Goal: Information Seeking & Learning: Find specific fact

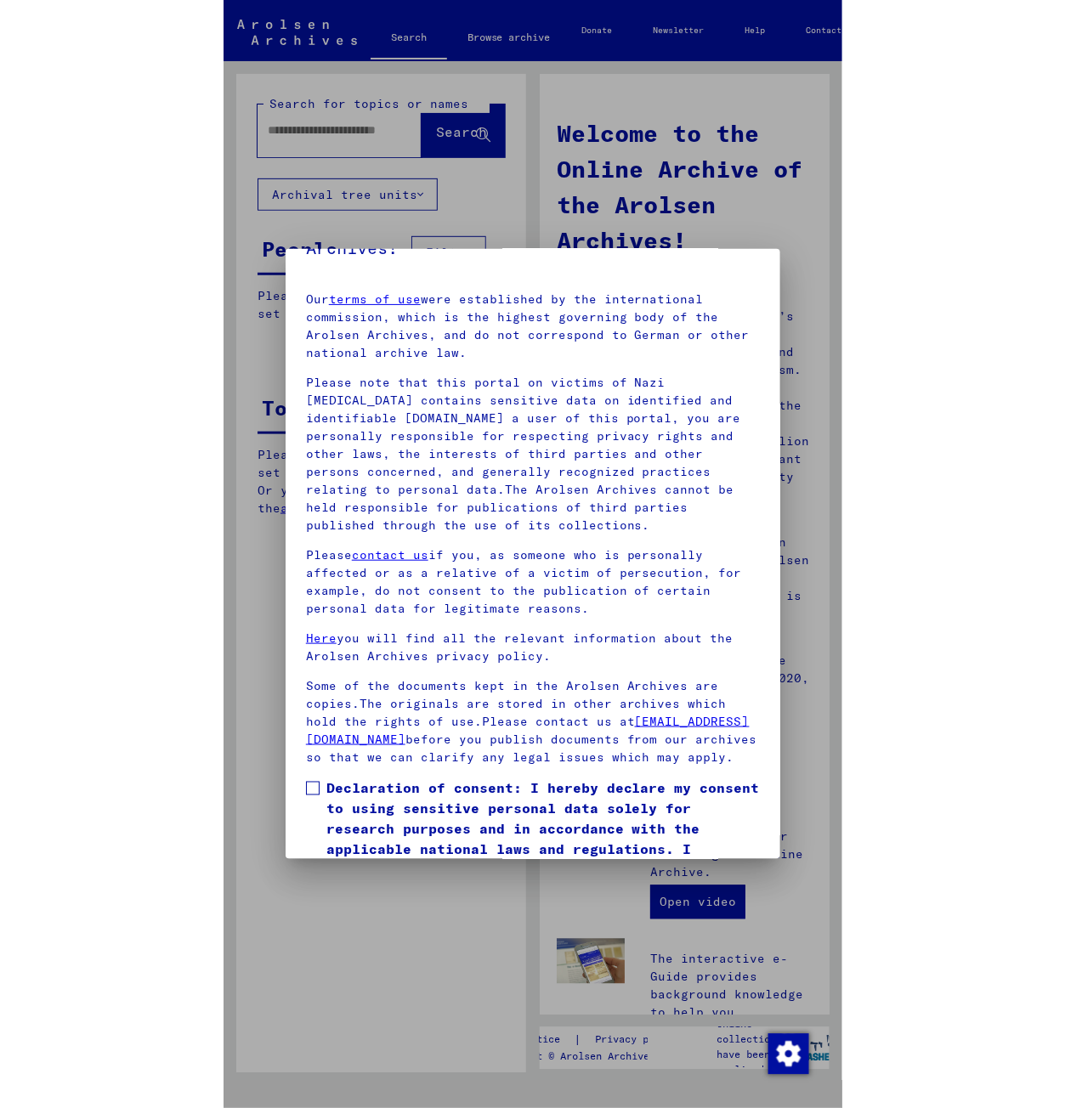
scroll to position [183, 0]
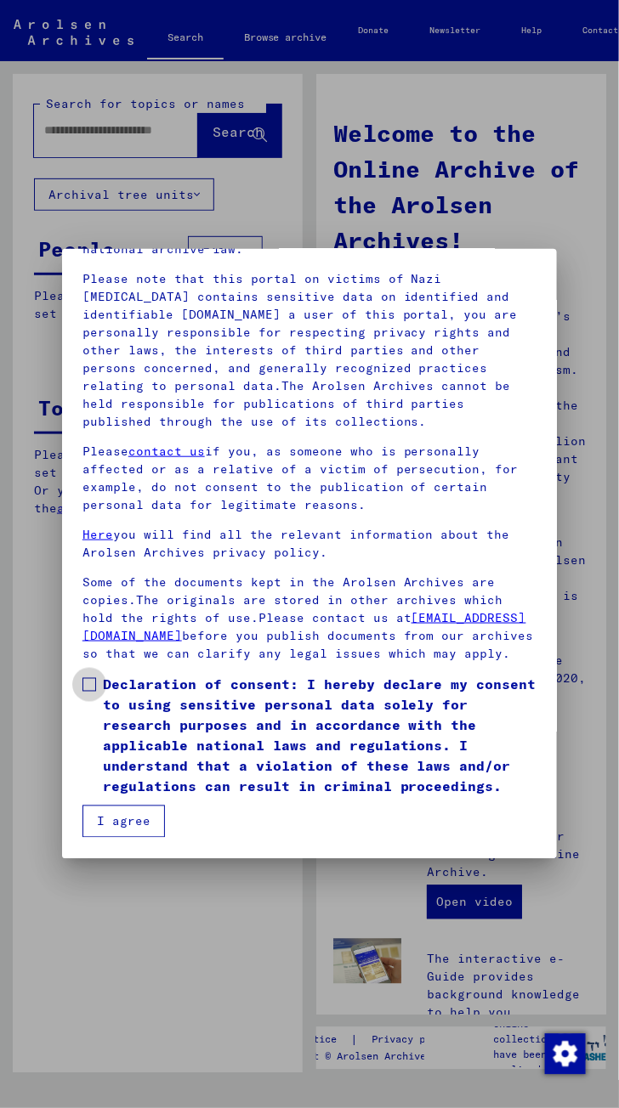
click at [82, 688] on span at bounding box center [89, 685] width 14 height 14
drag, startPoint x: 132, startPoint y: 810, endPoint x: 123, endPoint y: 799, distance: 13.9
click at [129, 810] on button "I agree" at bounding box center [123, 822] width 82 height 32
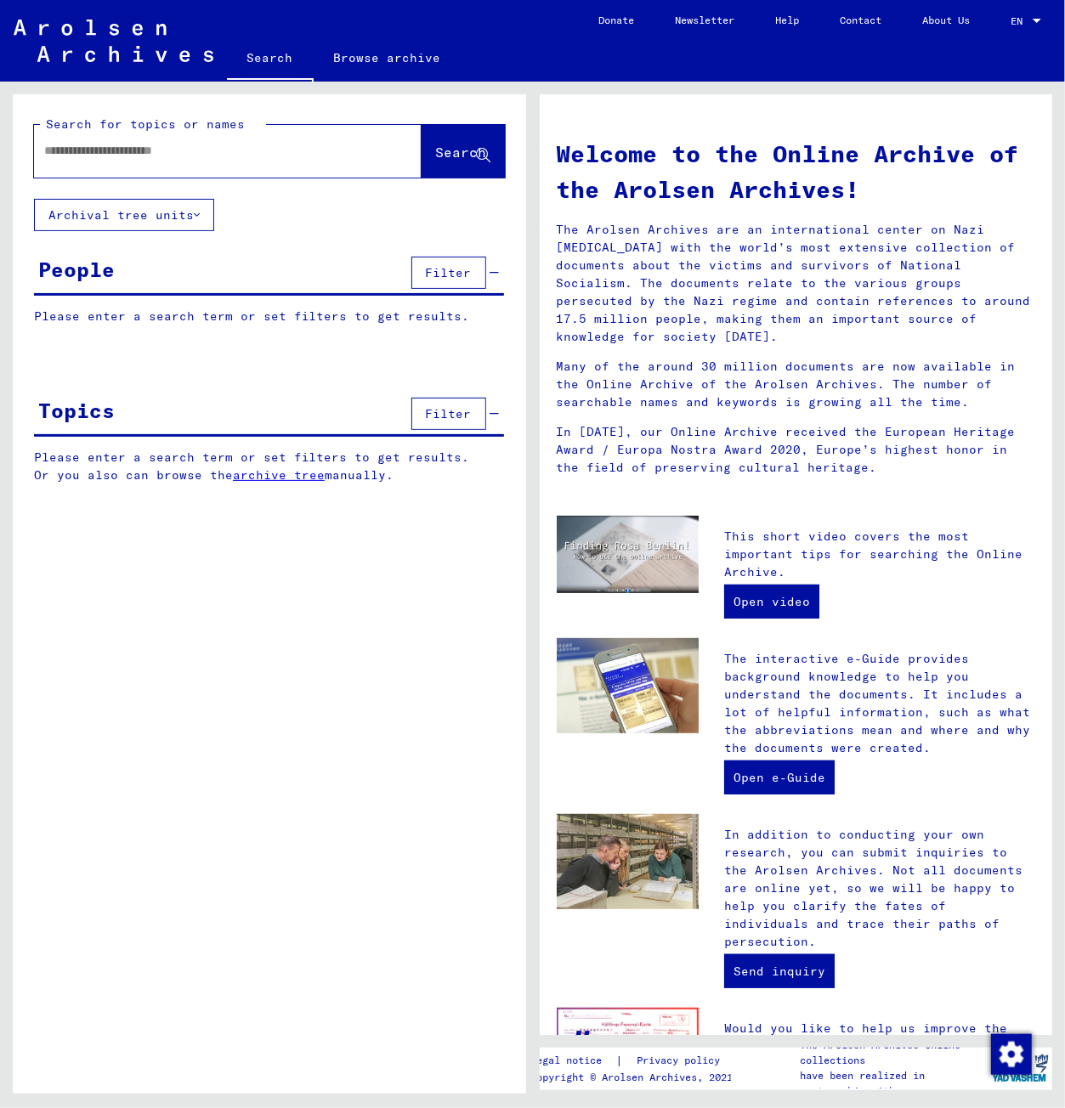
click at [261, 149] on input "text" at bounding box center [207, 151] width 326 height 18
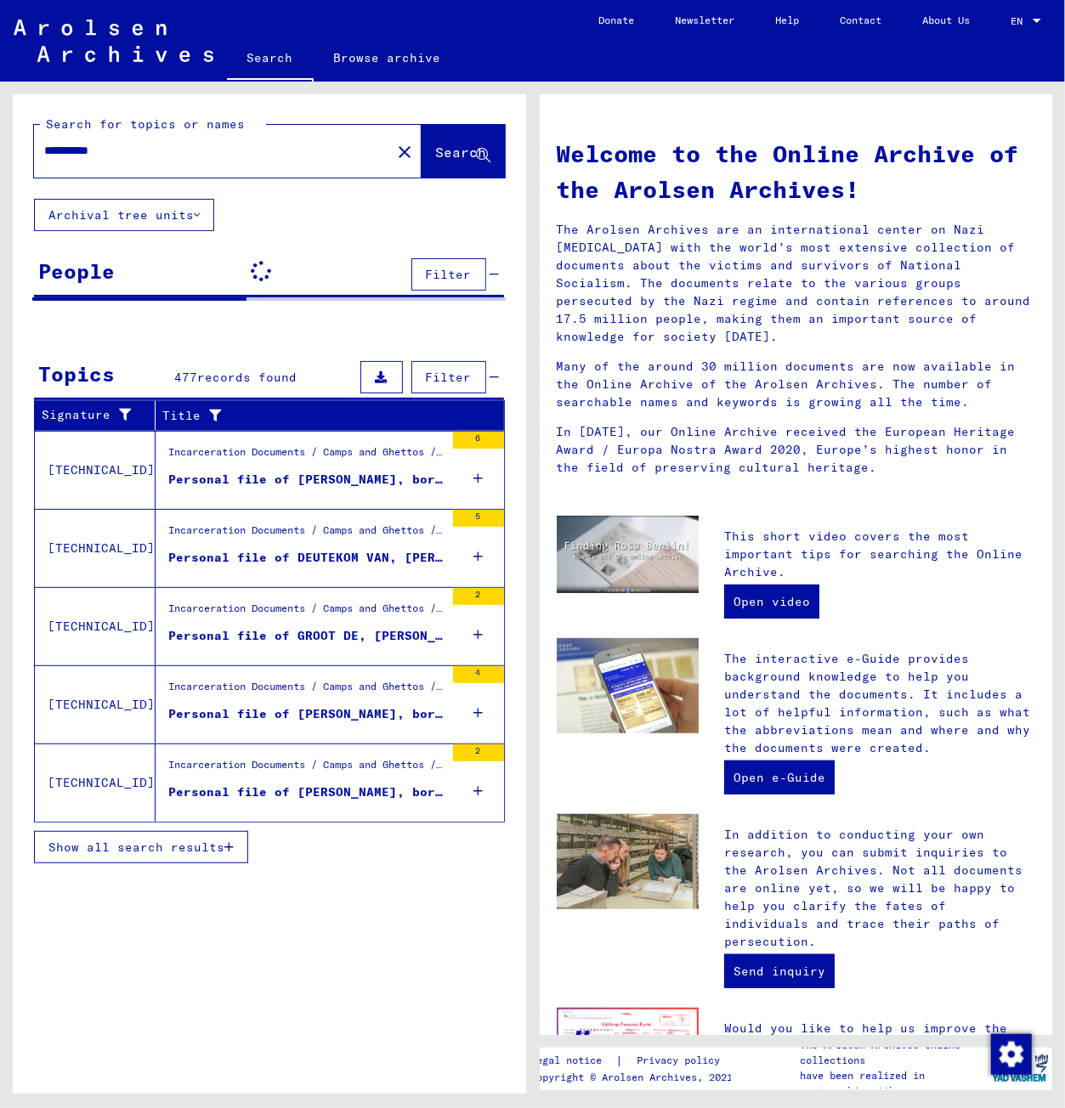
drag, startPoint x: 141, startPoint y: 150, endPoint x: -283, endPoint y: 147, distance: 424.0
click at [0, 147] on html "**********" at bounding box center [532, 554] width 1065 height 1108
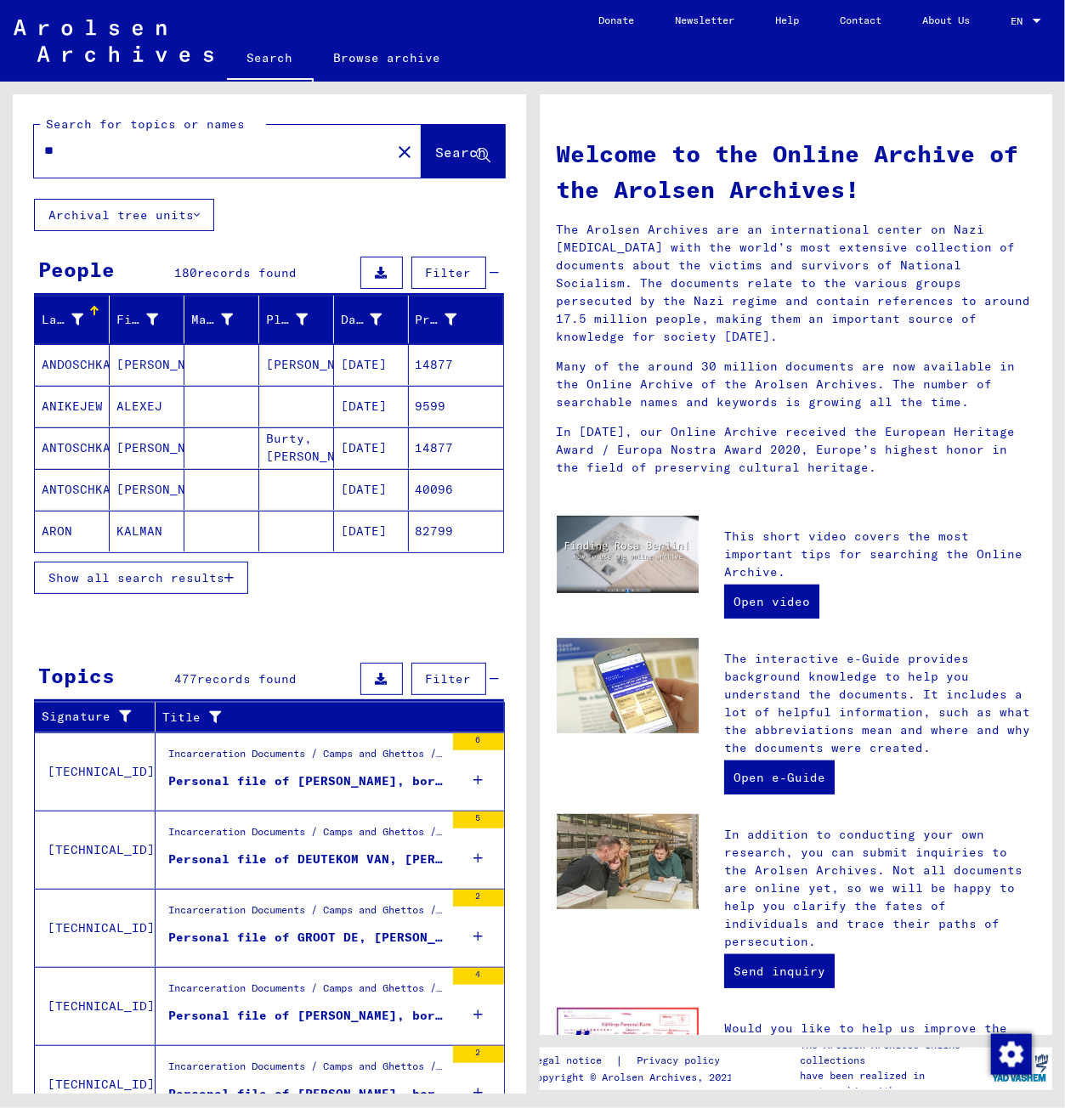
type input "*"
type input "*****"
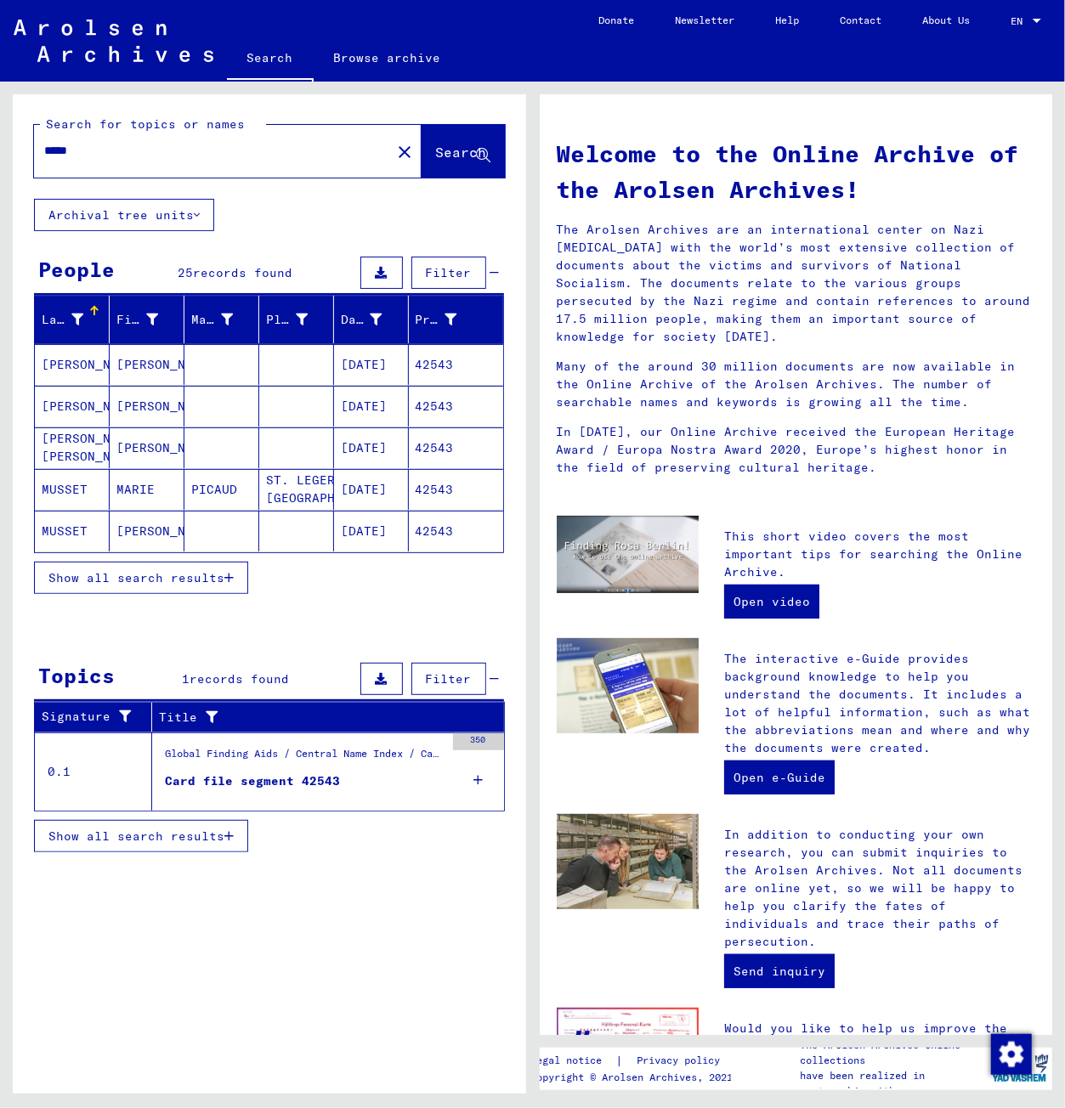
click at [154, 575] on span "Show all search results" at bounding box center [136, 577] width 176 height 15
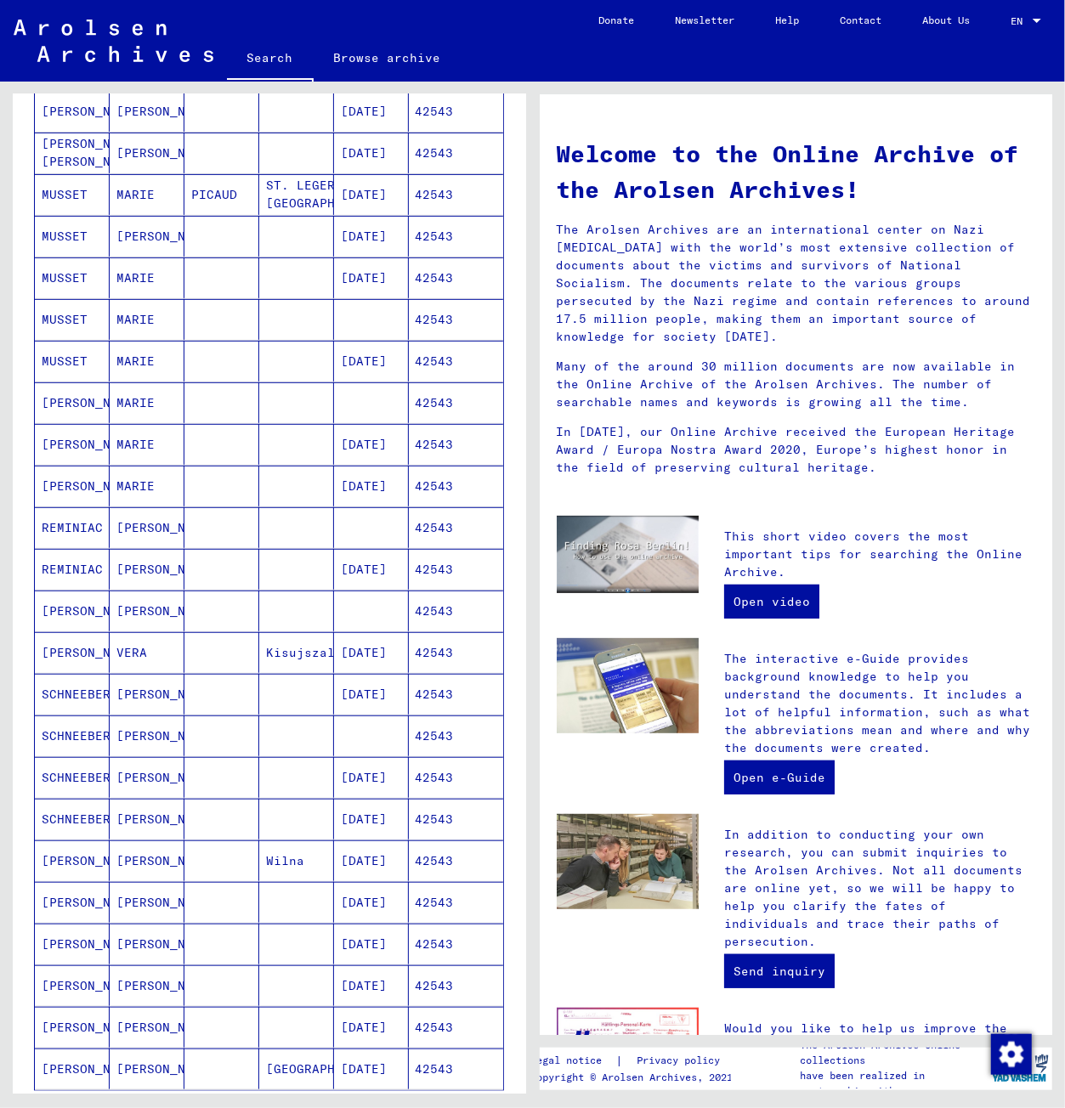
scroll to position [302, 0]
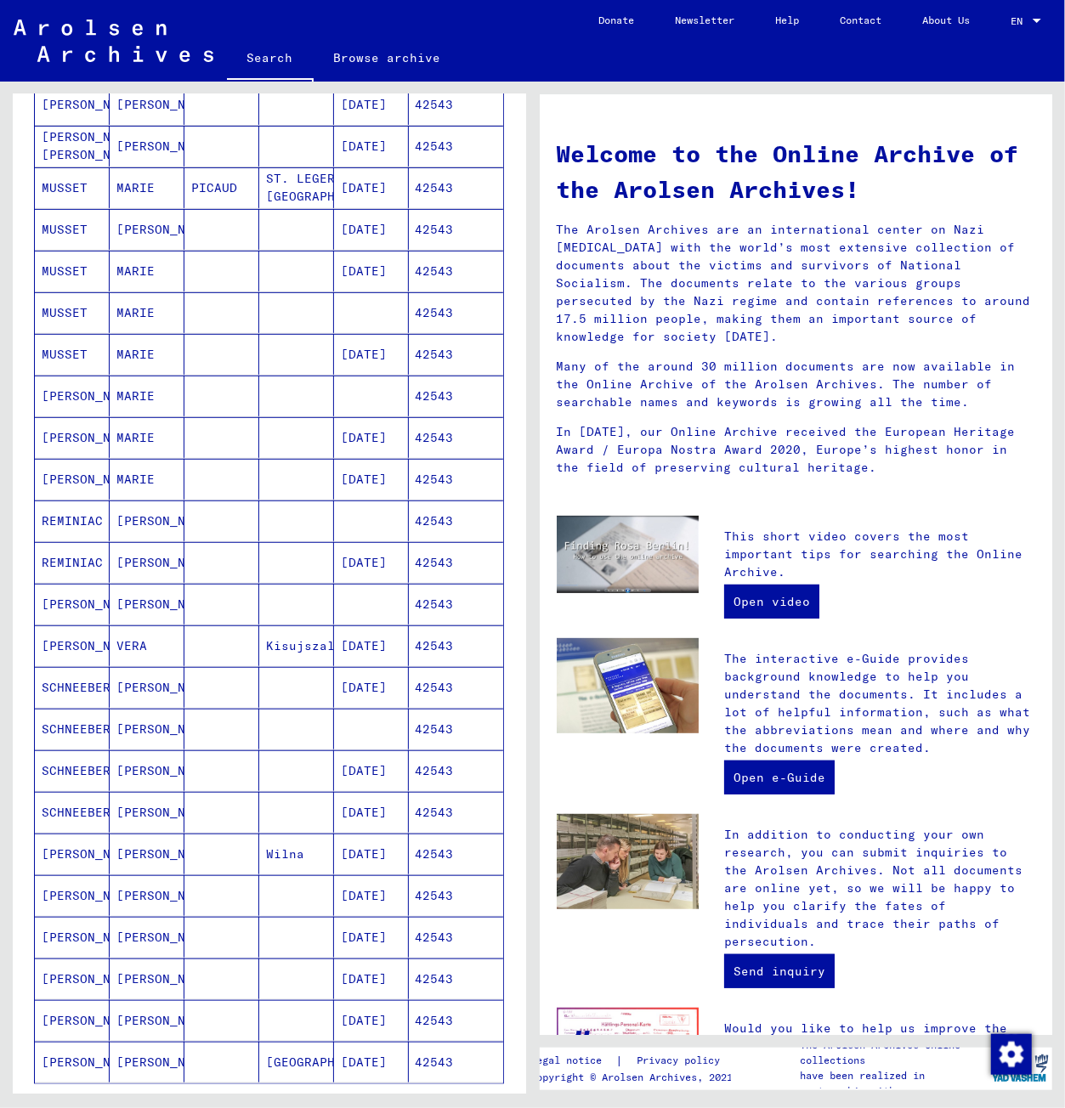
click at [246, 685] on mat-cell at bounding box center [221, 687] width 75 height 41
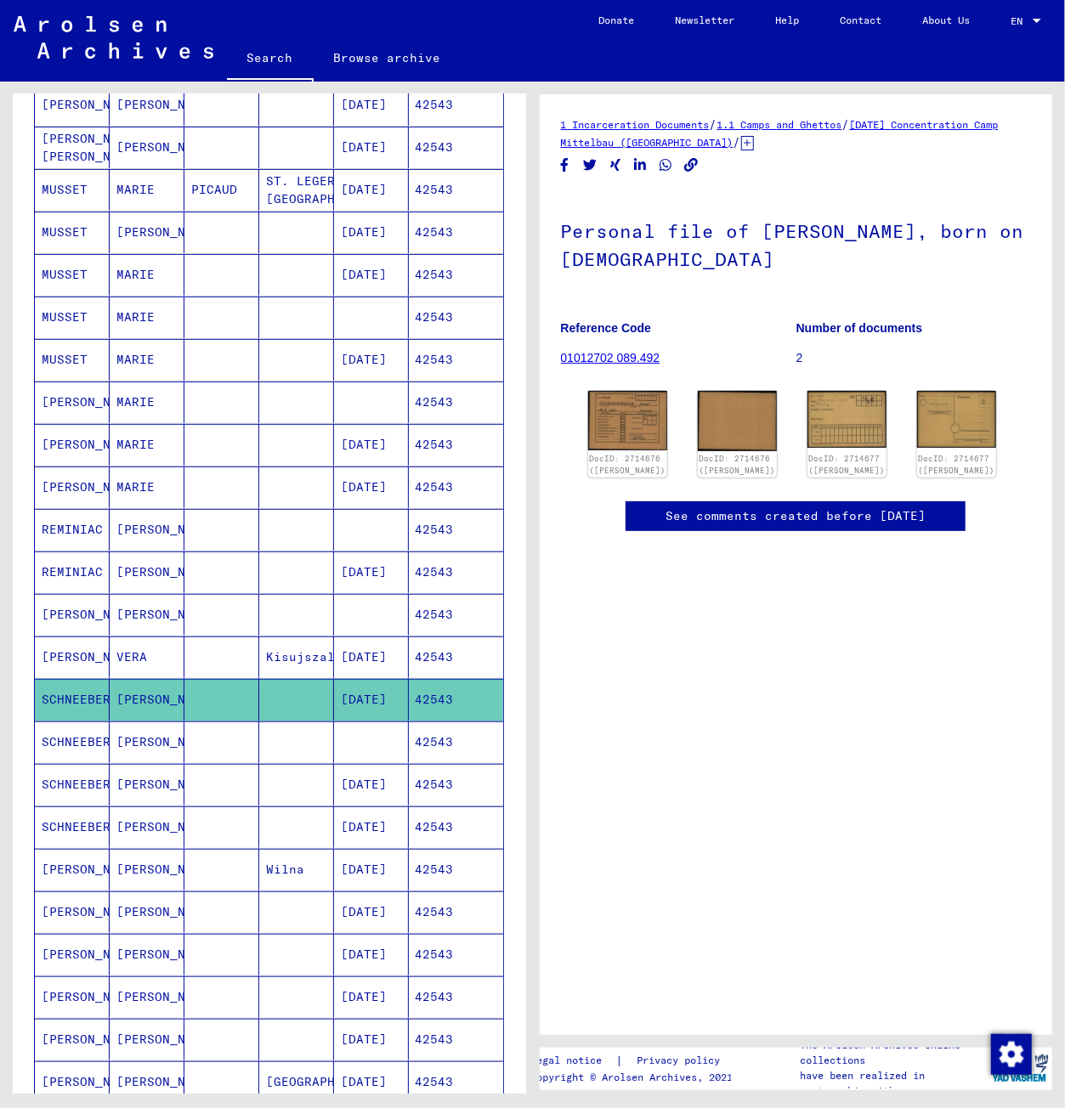
click at [184, 752] on mat-cell at bounding box center [221, 742] width 75 height 42
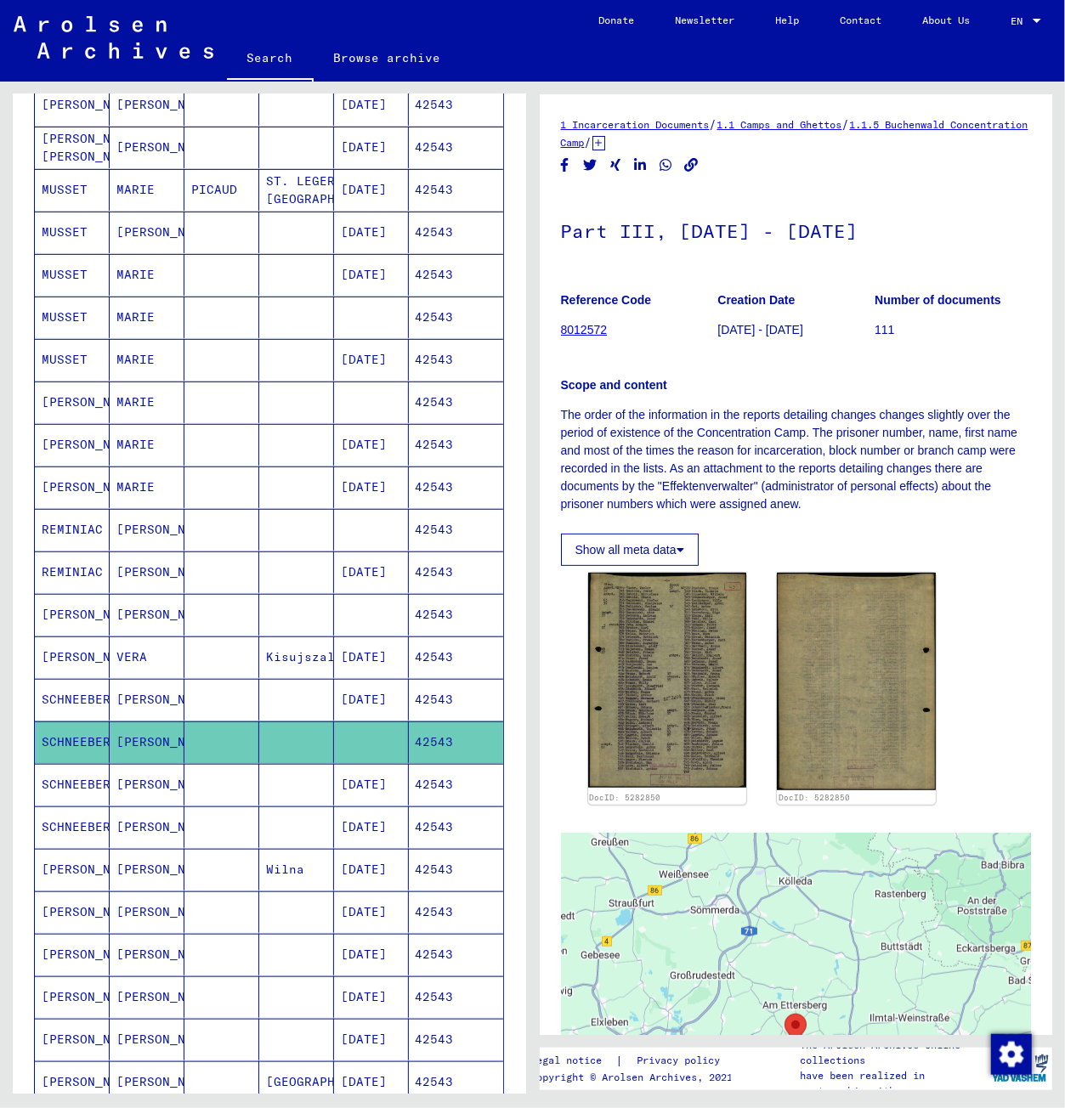
click at [225, 787] on mat-cell at bounding box center [221, 785] width 75 height 42
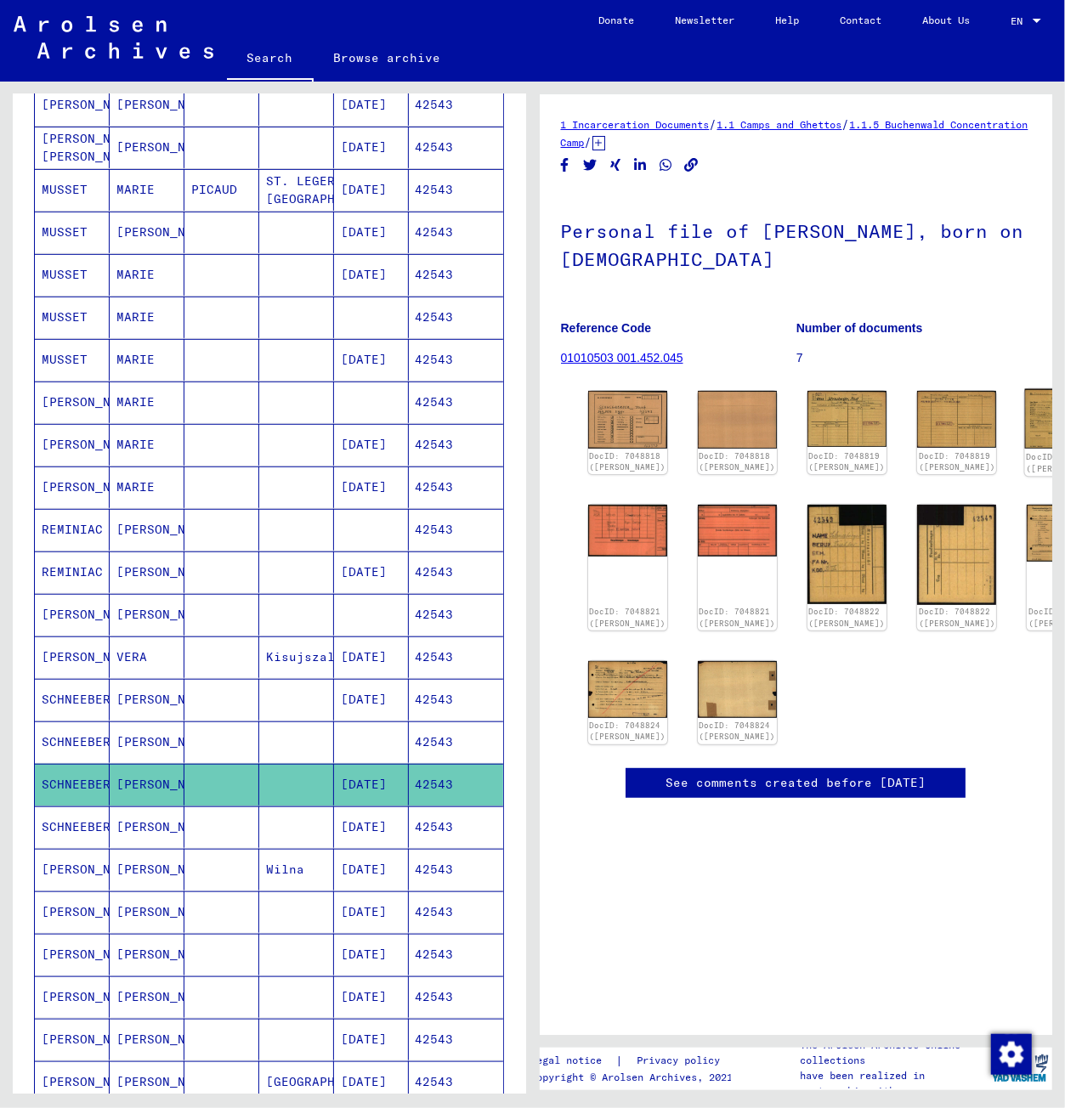
click at [618, 428] on img at bounding box center [1066, 418] width 83 height 59
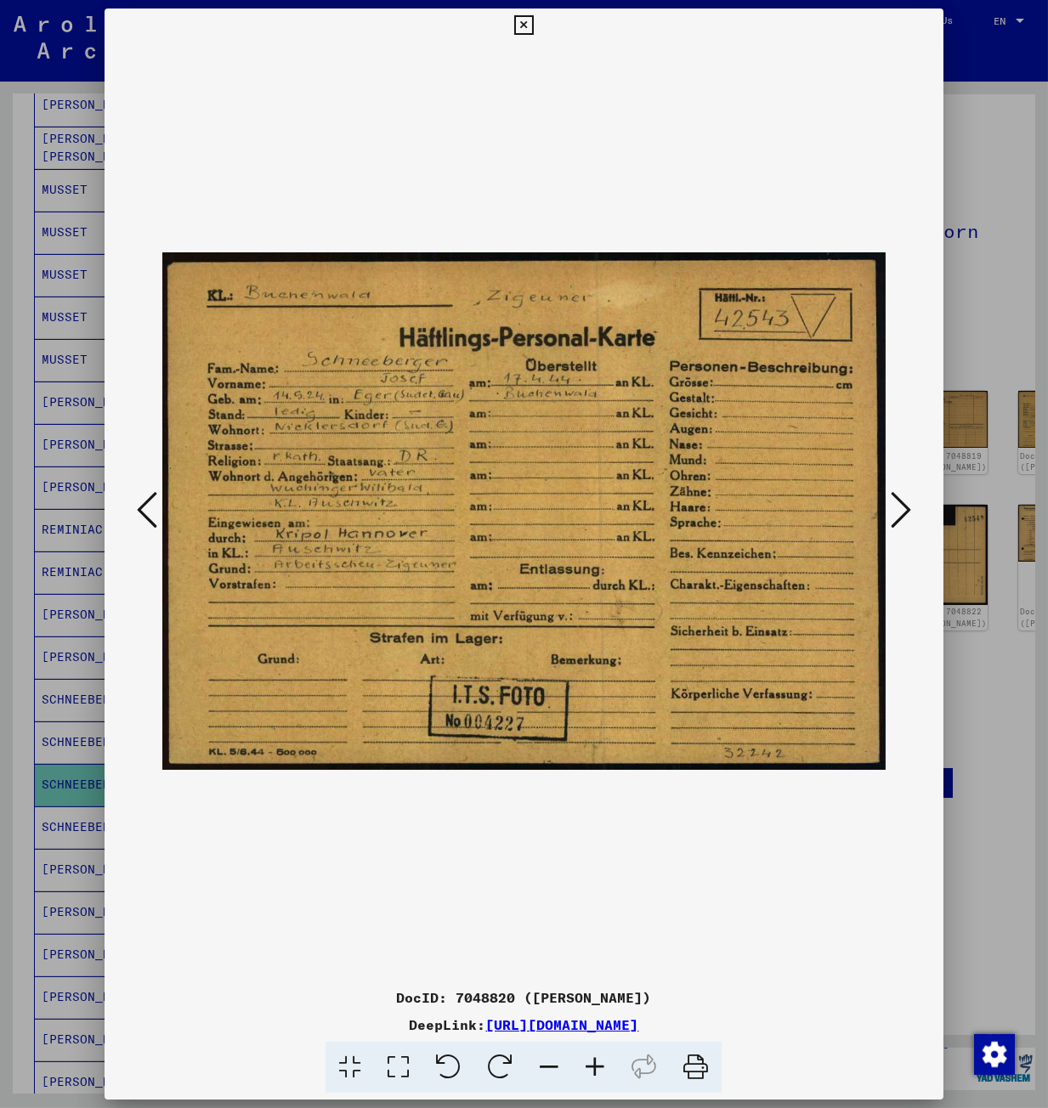
click at [618, 514] on icon at bounding box center [901, 509] width 20 height 41
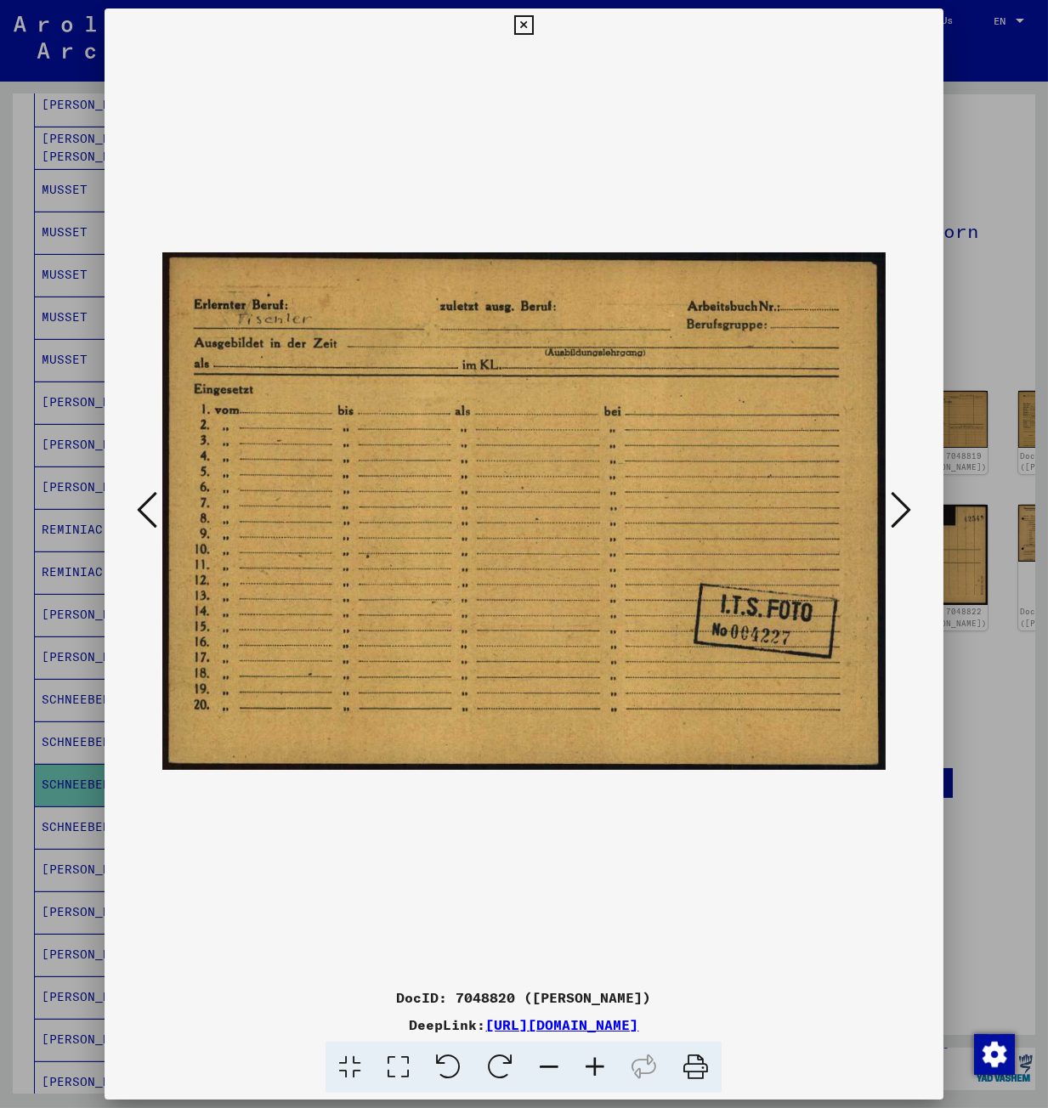
click at [618, 513] on icon at bounding box center [901, 509] width 20 height 41
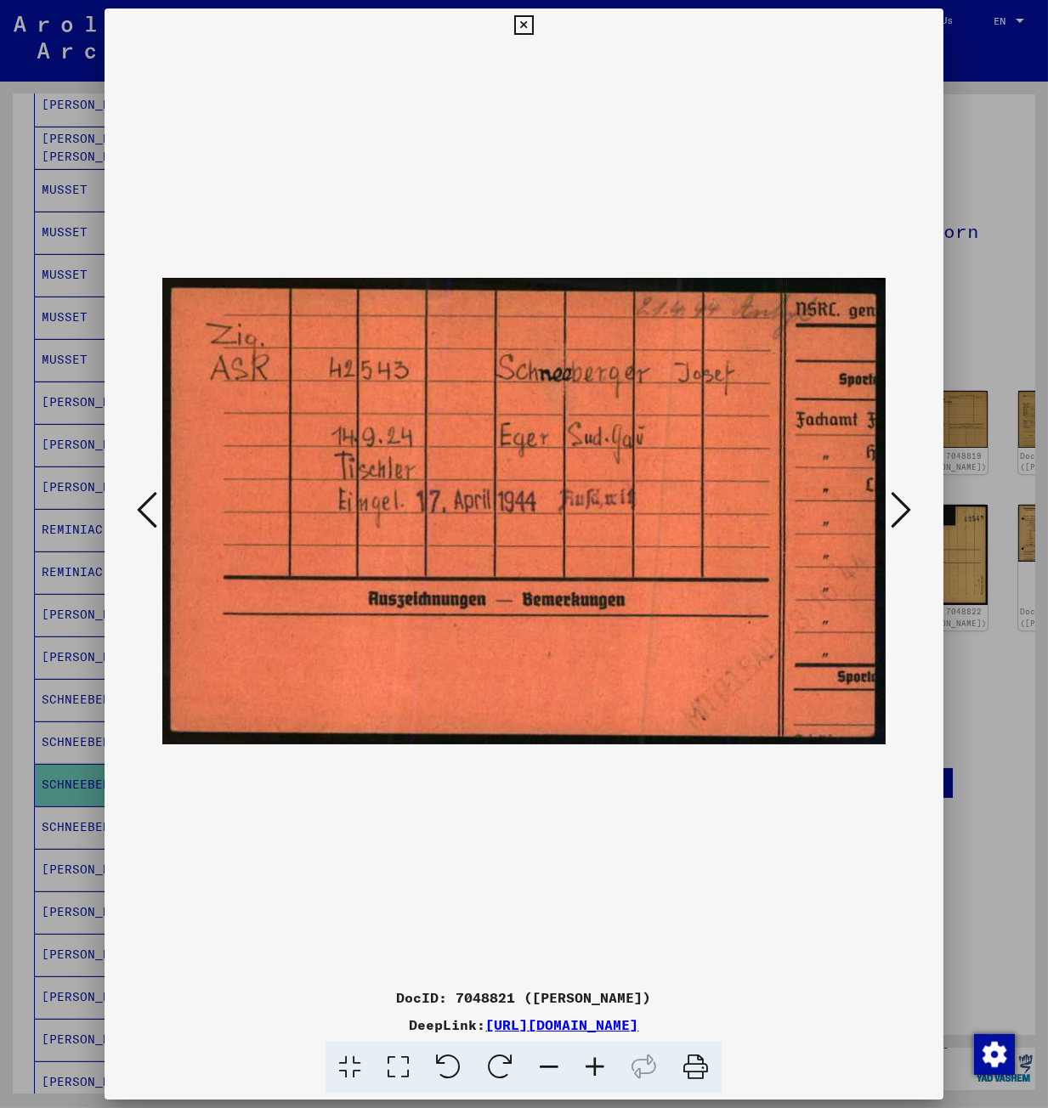
click at [618, 513] on icon at bounding box center [901, 509] width 20 height 41
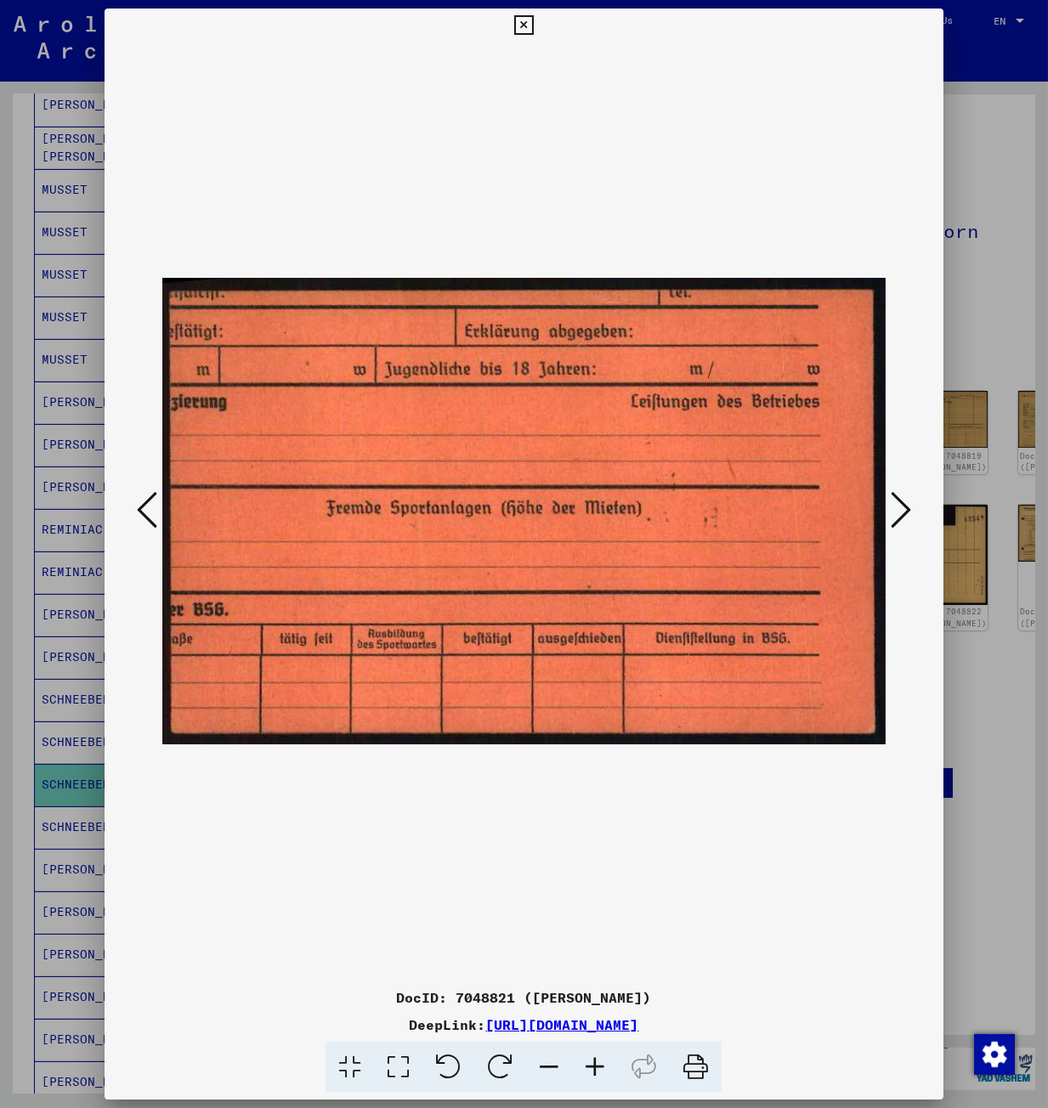
click at [618, 513] on icon at bounding box center [901, 509] width 20 height 41
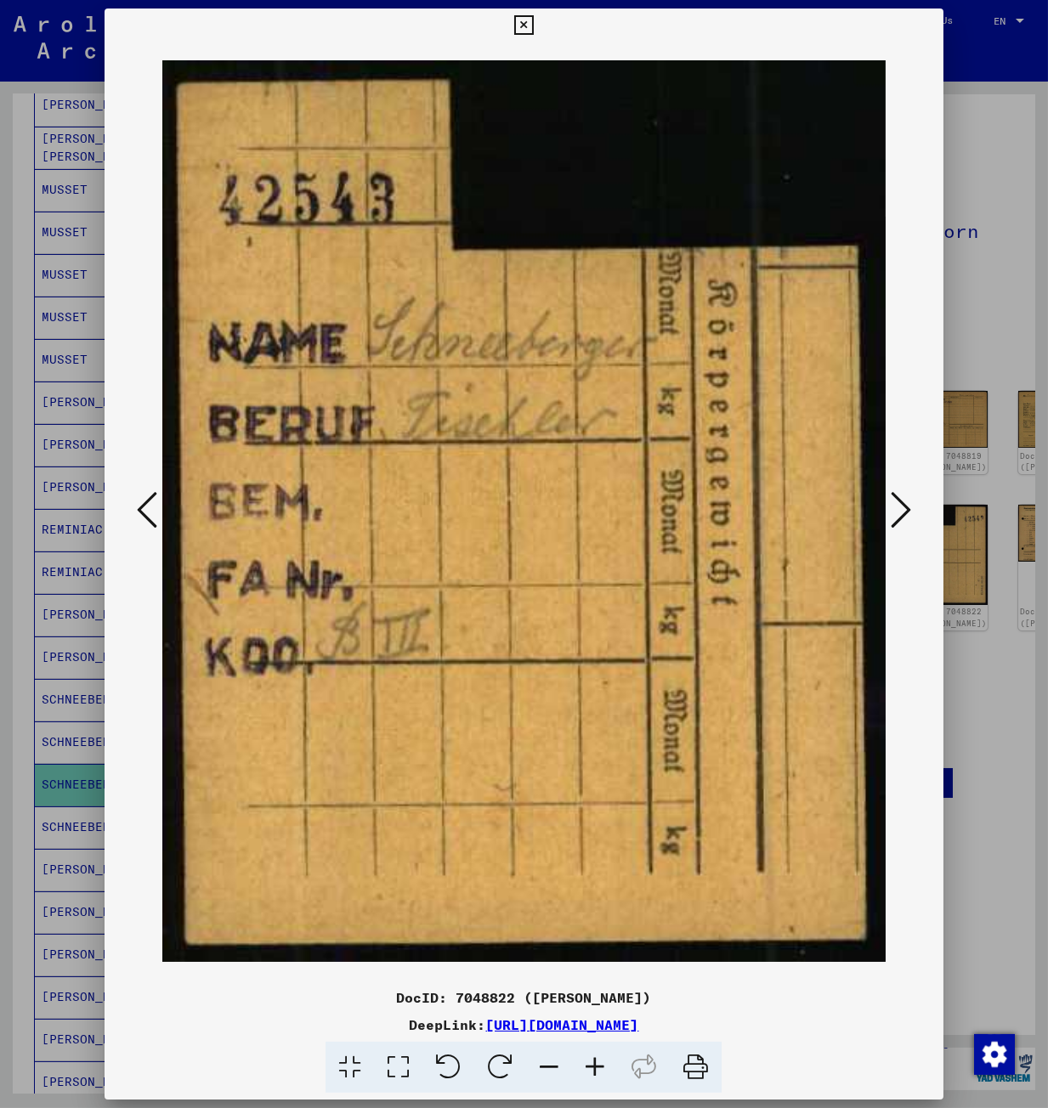
click at [618, 513] on icon at bounding box center [901, 509] width 20 height 41
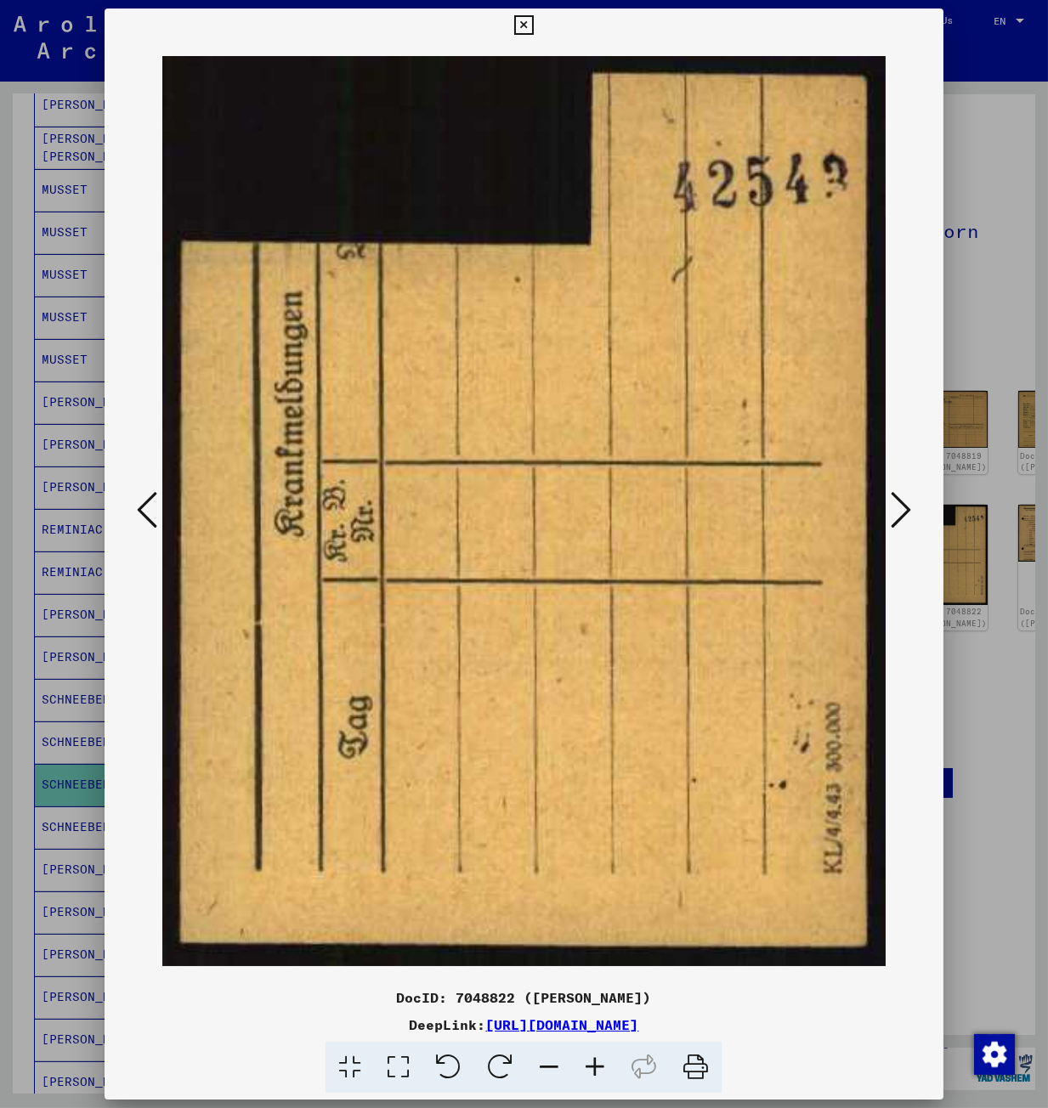
click at [618, 513] on icon at bounding box center [901, 509] width 20 height 41
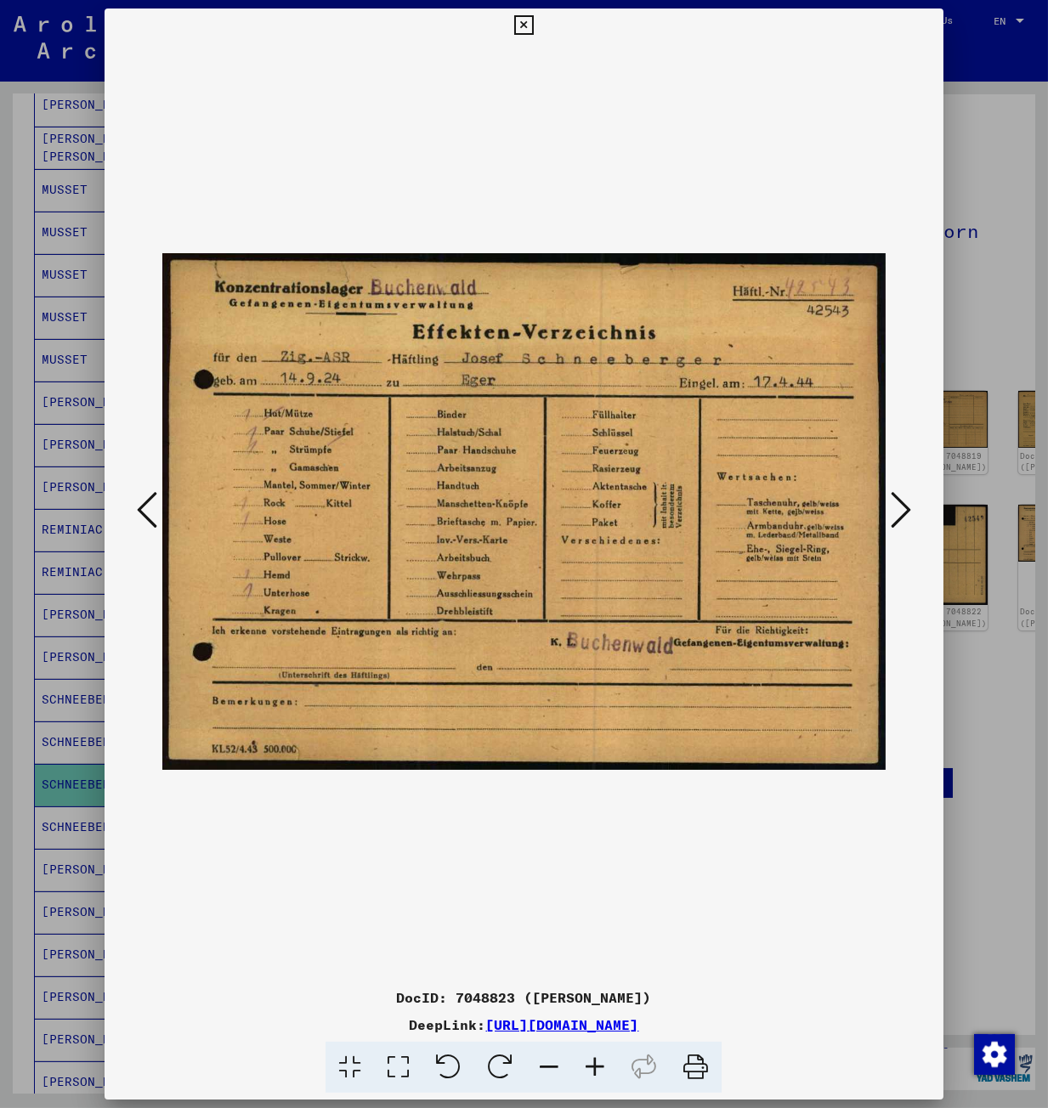
click at [618, 513] on icon at bounding box center [901, 509] width 20 height 41
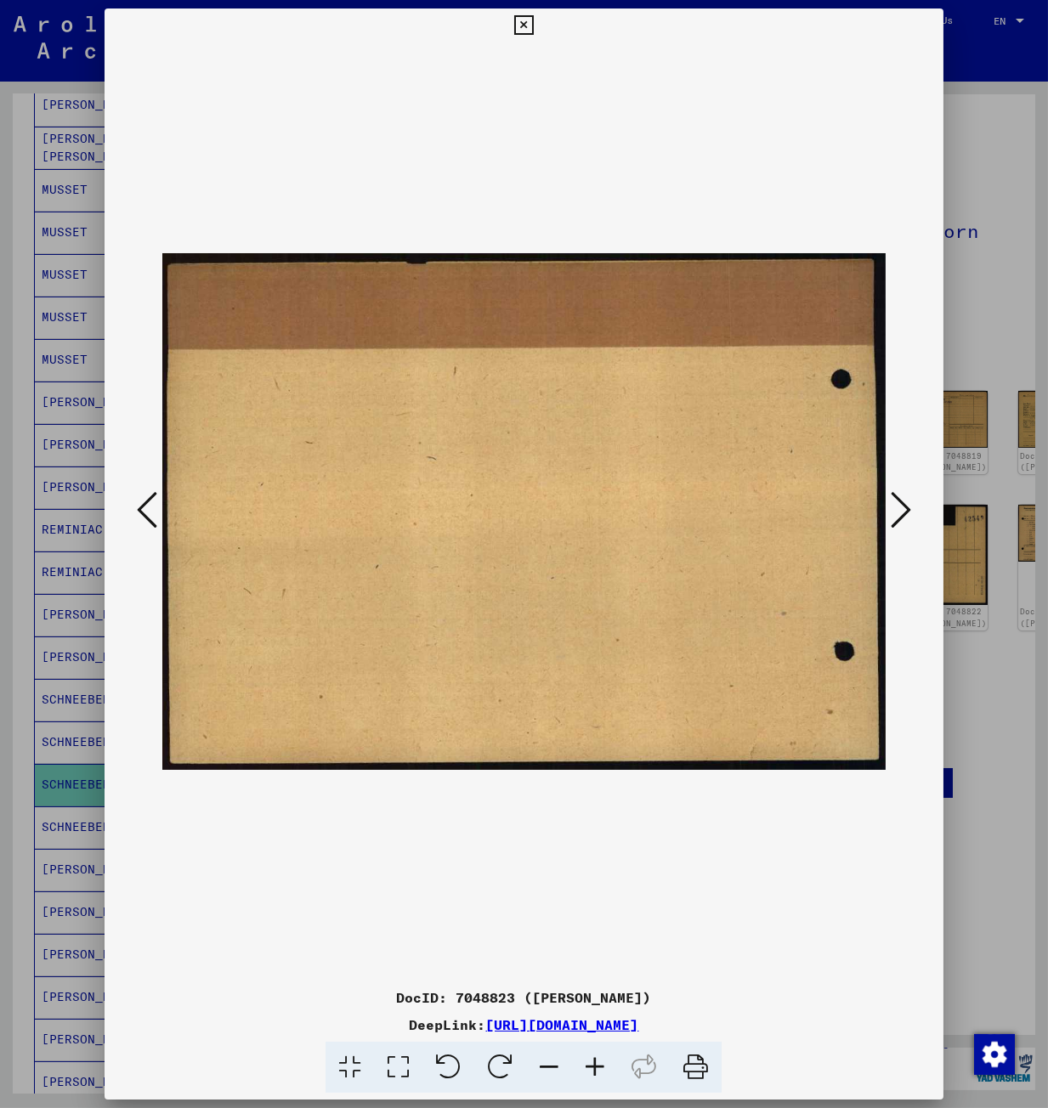
click at [618, 513] on icon at bounding box center [901, 509] width 20 height 41
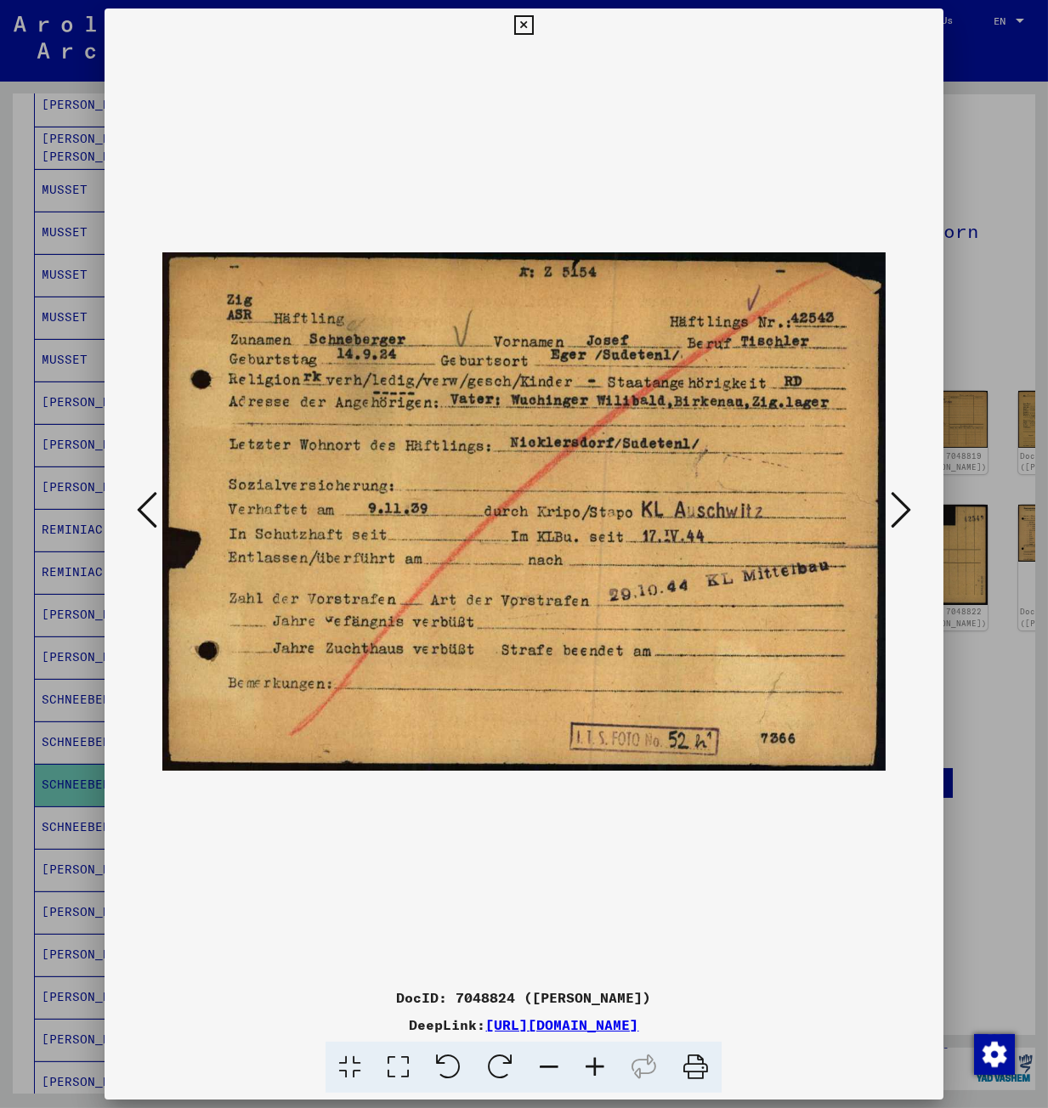
click at [398, 1070] on icon at bounding box center [398, 1068] width 48 height 52
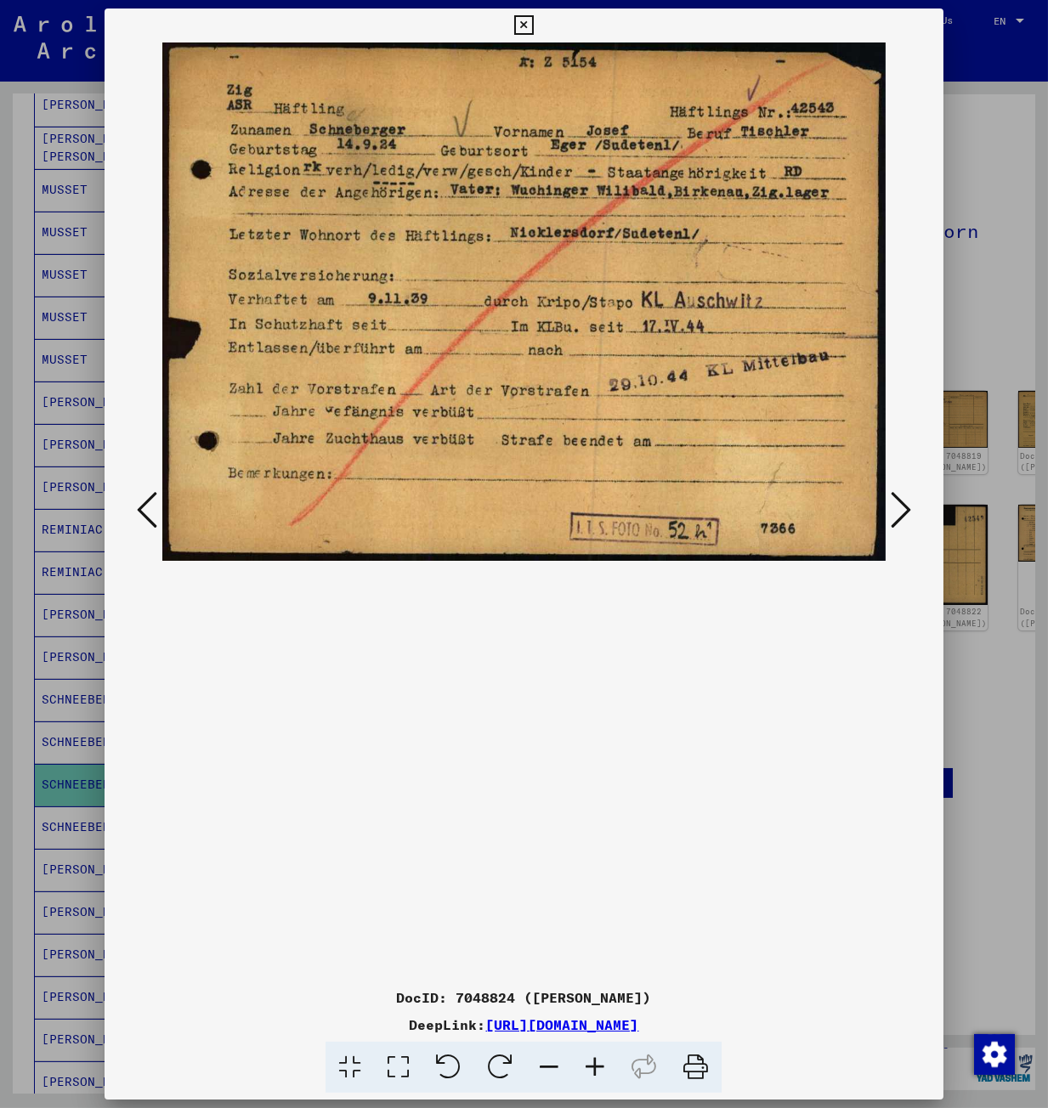
drag, startPoint x: 630, startPoint y: 107, endPoint x: 639, endPoint y: 374, distance: 267.0
click at [618, 374] on img at bounding box center [523, 301] width 722 height 518
